Goal: Find specific page/section: Find specific page/section

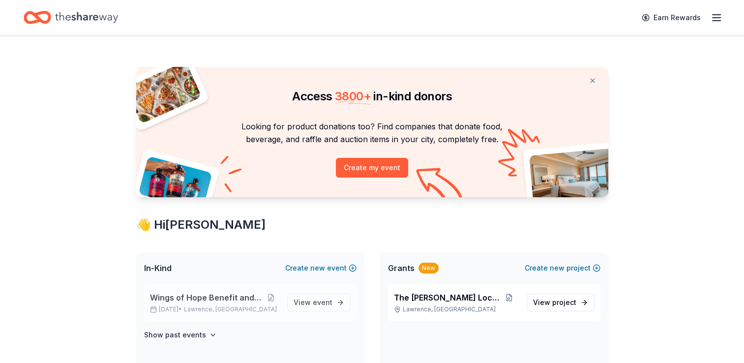
click at [224, 304] on div "Wings of Hope Benefit and Auction [DATE] • [GEOGRAPHIC_DATA], [GEOGRAPHIC_DATA]" at bounding box center [214, 302] width 129 height 22
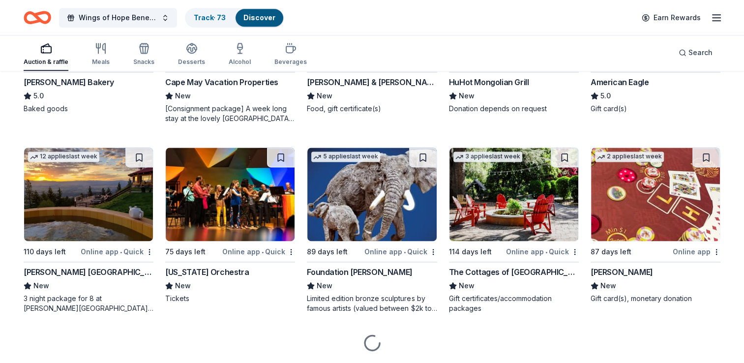
scroll to position [1368, 0]
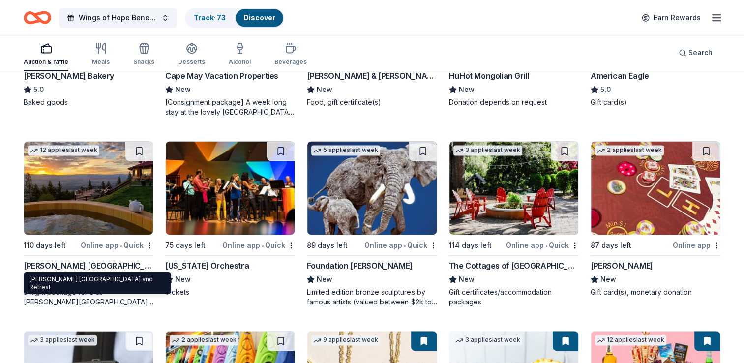
click at [93, 260] on div "[PERSON_NAME] [GEOGRAPHIC_DATA] and Retreat" at bounding box center [89, 265] width 130 height 12
